Goal: Book appointment/travel/reservation

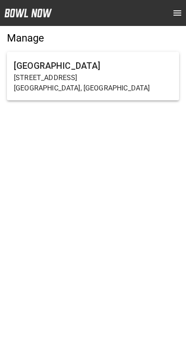
click at [123, 81] on p "[STREET_ADDRESS]" at bounding box center [93, 78] width 158 height 10
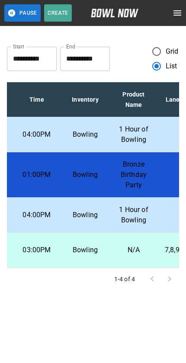
scroll to position [0, 73]
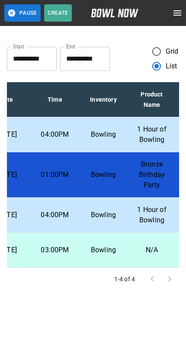
click at [127, 196] on td "Bowling" at bounding box center [103, 174] width 48 height 45
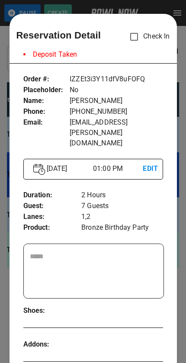
scroll to position [14, 0]
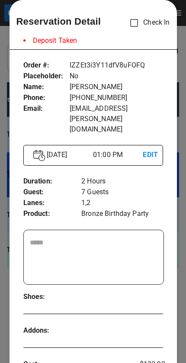
click at [183, 186] on div at bounding box center [93, 181] width 186 height 363
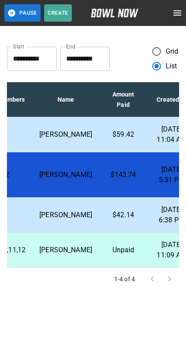
scroll to position [0, 272]
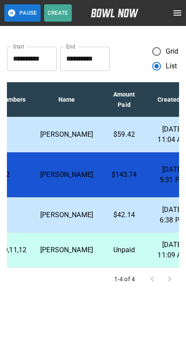
click at [97, 58] on input "**********" at bounding box center [85, 59] width 50 height 24
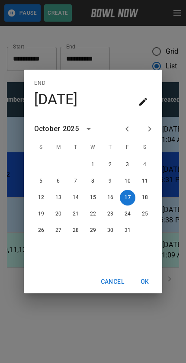
click at [151, 134] on icon "Next month" at bounding box center [150, 129] width 10 height 10
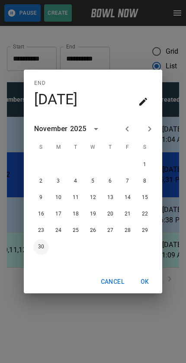
click at [43, 255] on button "30" at bounding box center [41, 247] width 16 height 16
type input "**********"
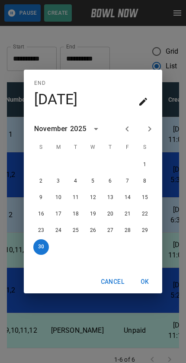
click at [147, 287] on button "OK" at bounding box center [145, 282] width 28 height 16
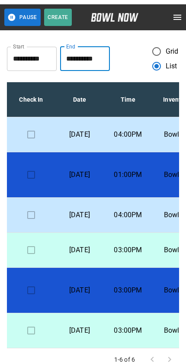
scroll to position [0, 0]
